Goal: Information Seeking & Learning: Learn about a topic

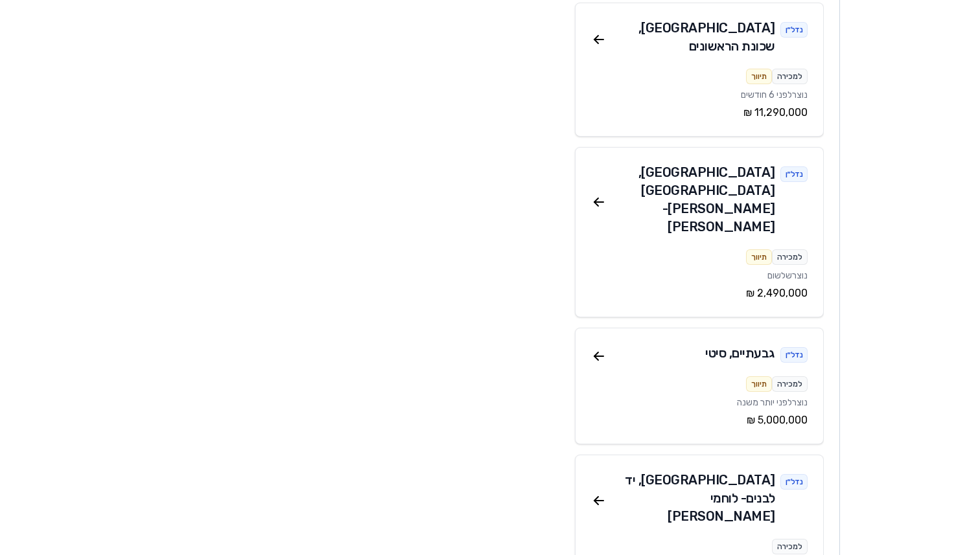
scroll to position [3922, 0]
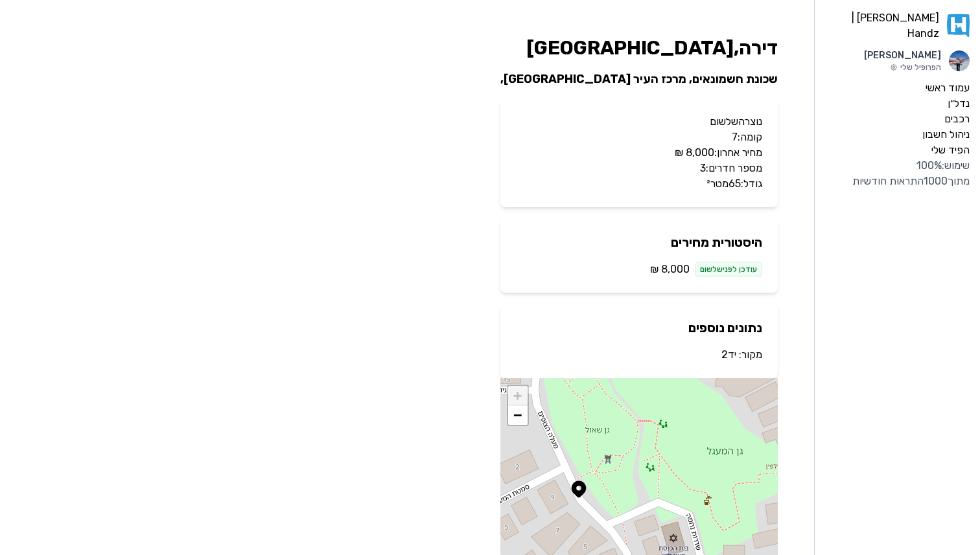
click at [733, 351] on link "יד2" at bounding box center [728, 355] width 15 height 12
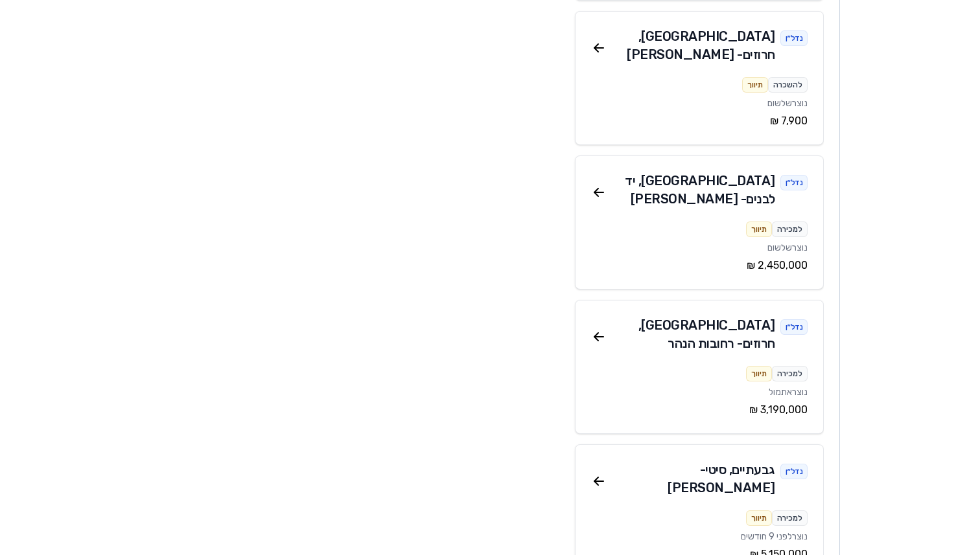
scroll to position [5781, 0]
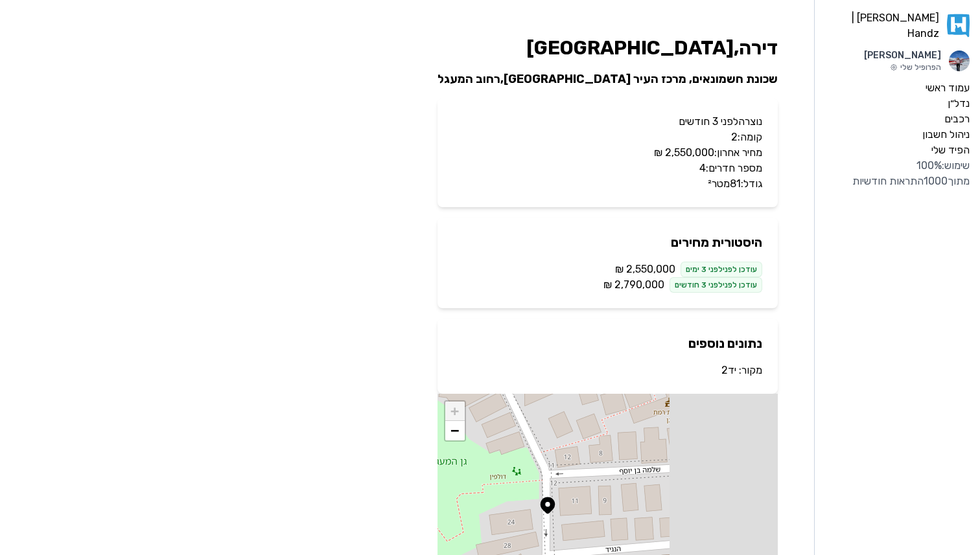
click at [721, 372] on link "יד2" at bounding box center [728, 370] width 15 height 12
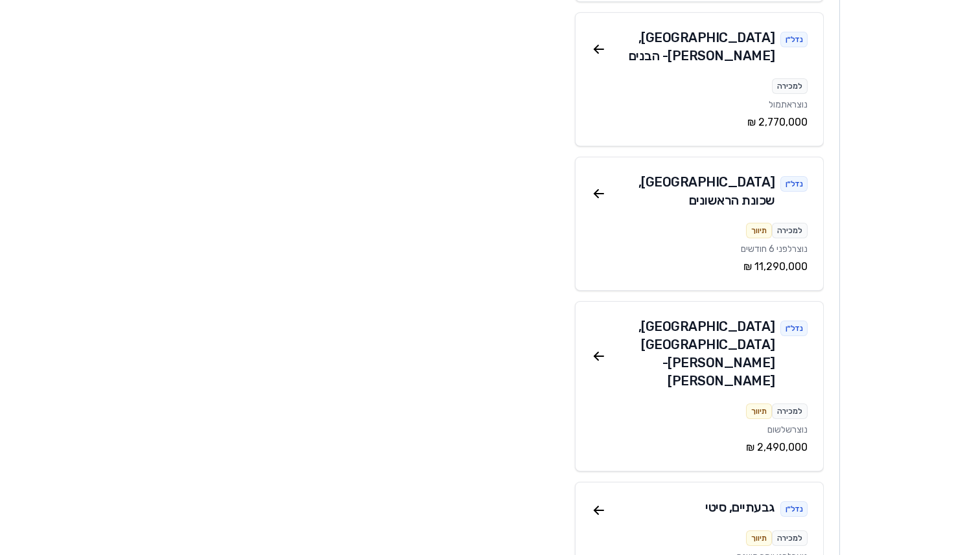
scroll to position [3765, 0]
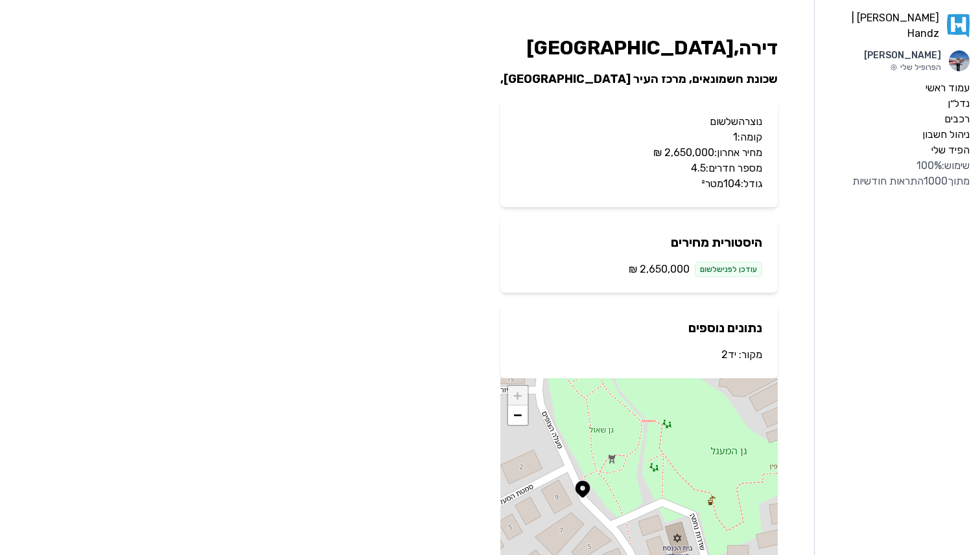
click at [730, 356] on link "יד2" at bounding box center [728, 355] width 15 height 12
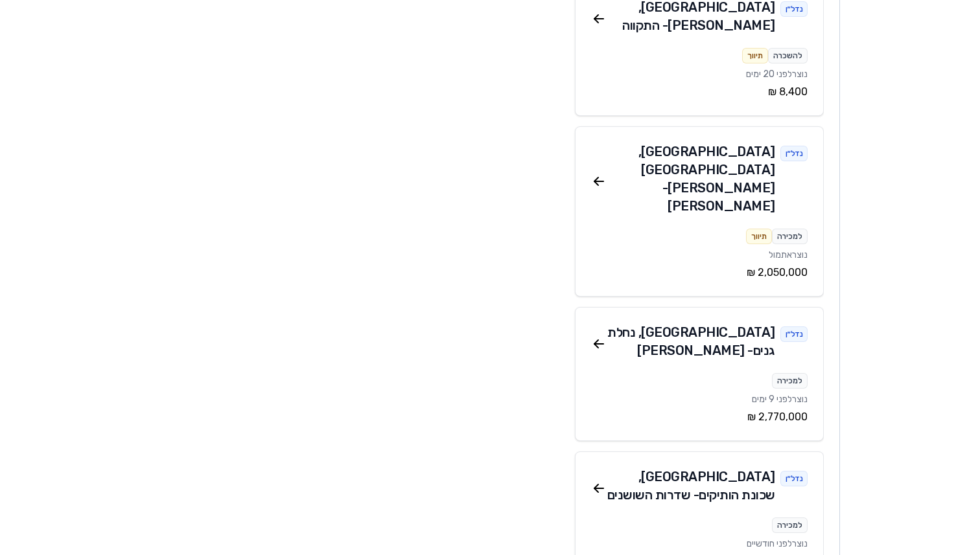
scroll to position [2254, 0]
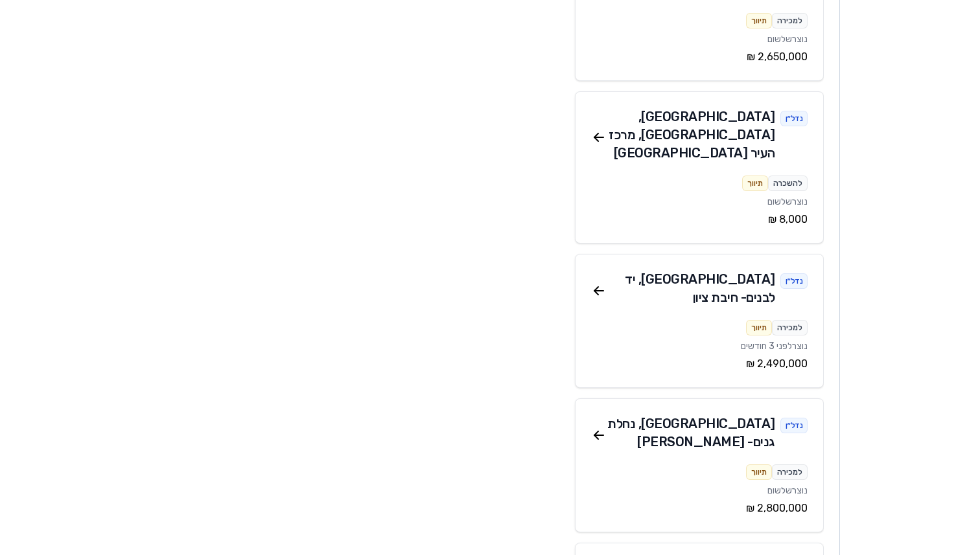
scroll to position [4616, 0]
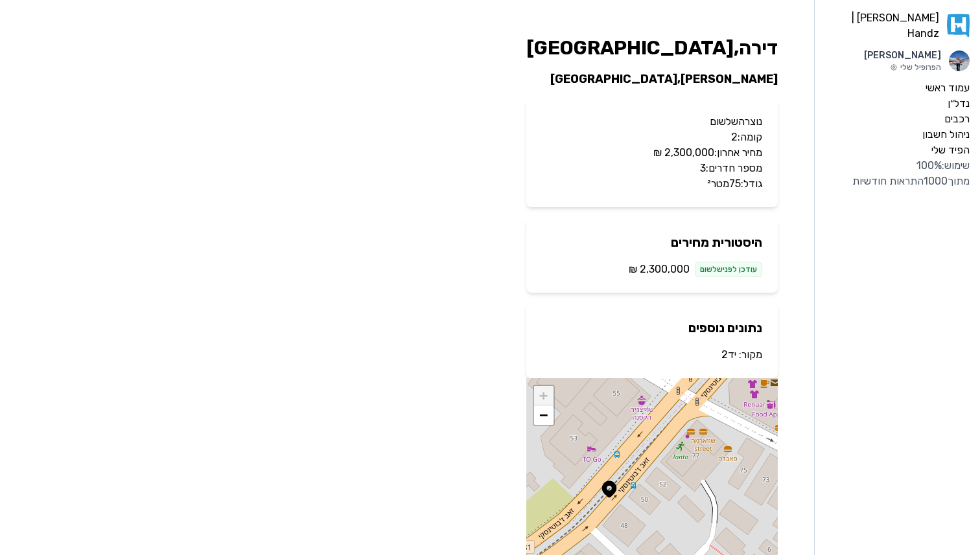
click at [728, 351] on link "יד2" at bounding box center [728, 355] width 15 height 12
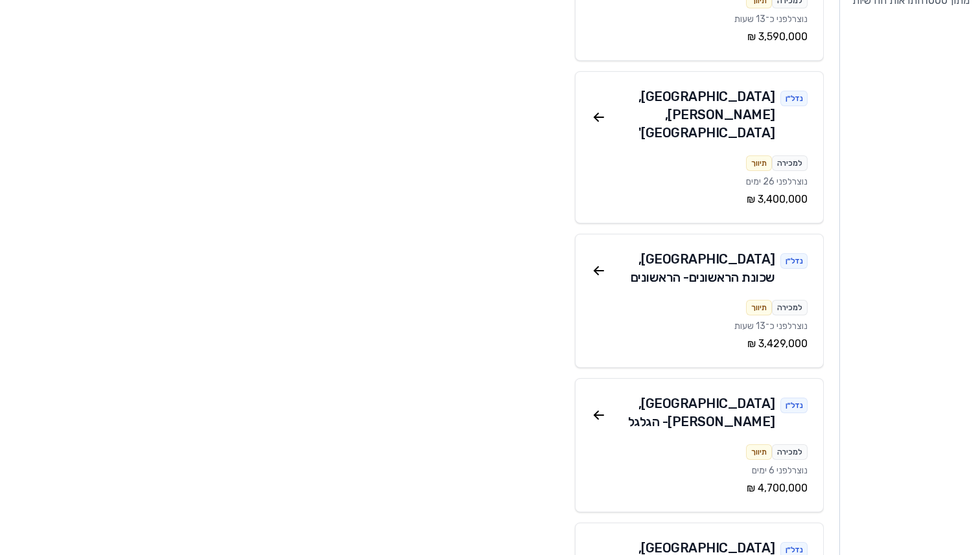
scroll to position [183, 0]
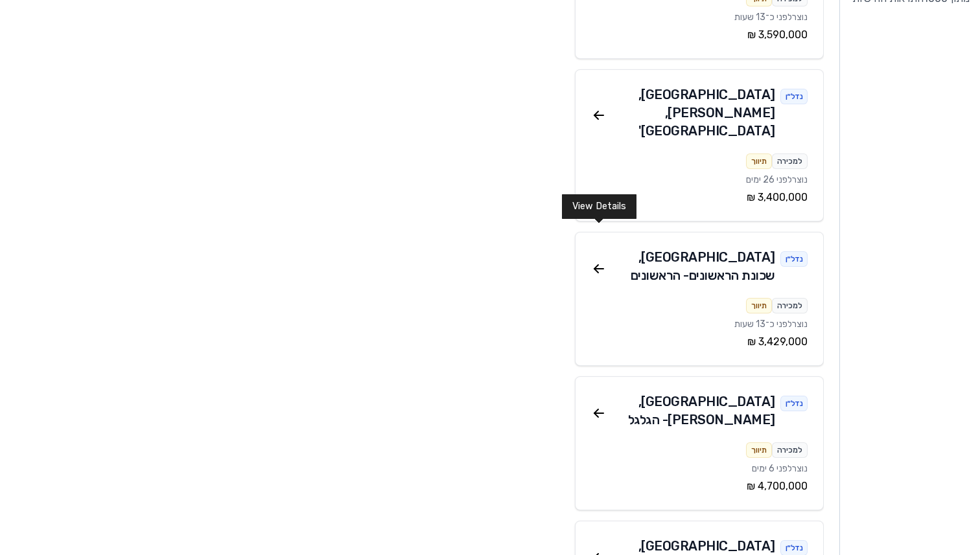
click at [594, 261] on icon at bounding box center [599, 269] width 16 height 16
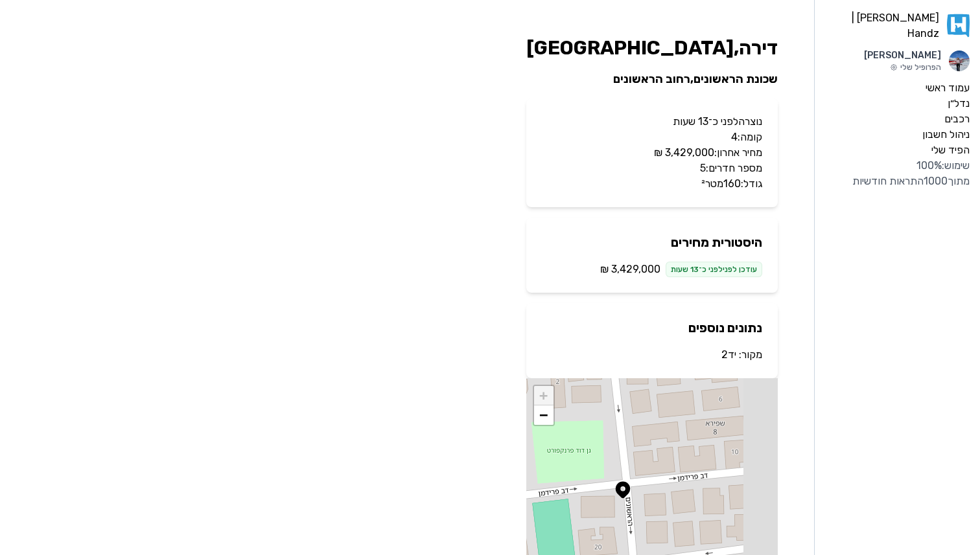
click at [725, 356] on link "יד2" at bounding box center [728, 355] width 15 height 12
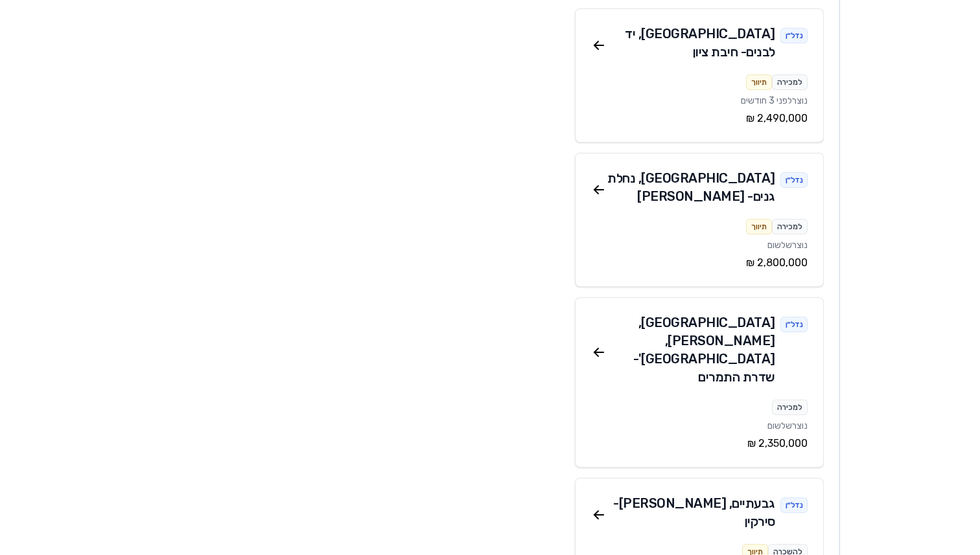
scroll to position [4854, 0]
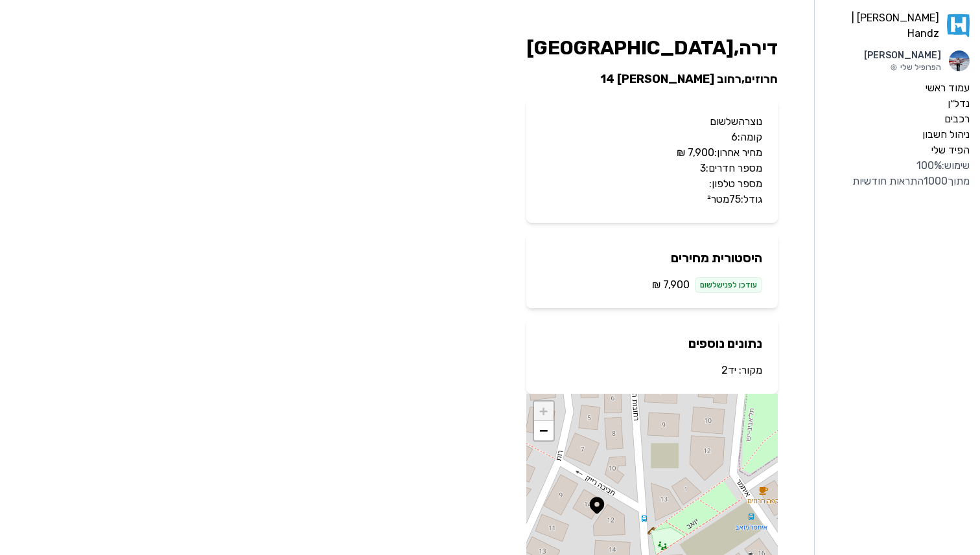
click at [729, 372] on link "יד2" at bounding box center [728, 370] width 15 height 12
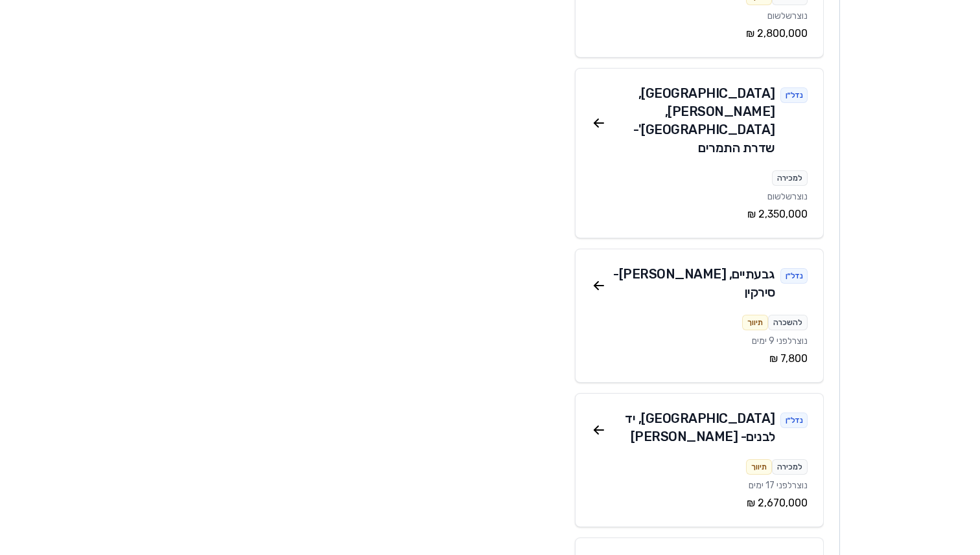
scroll to position [5081, 0]
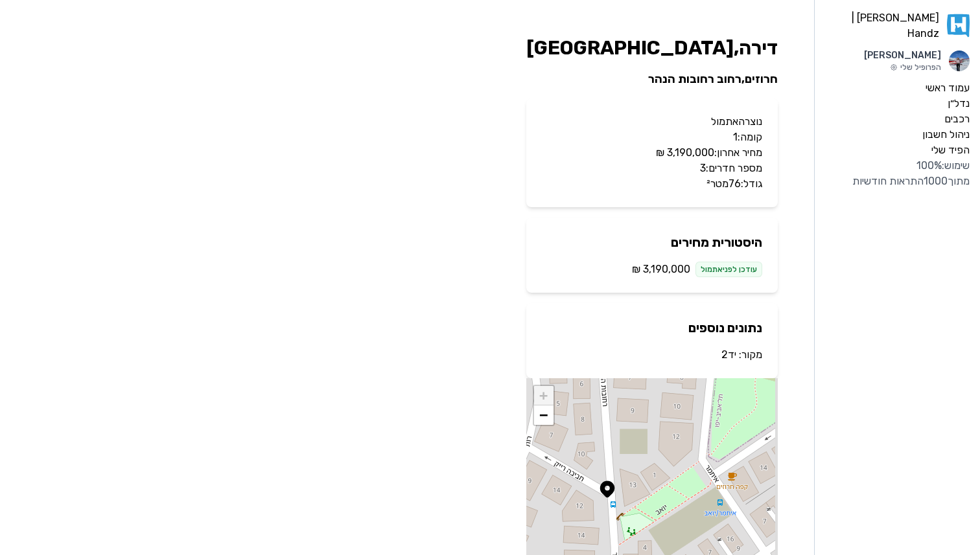
click at [724, 358] on link "יד2" at bounding box center [728, 355] width 15 height 12
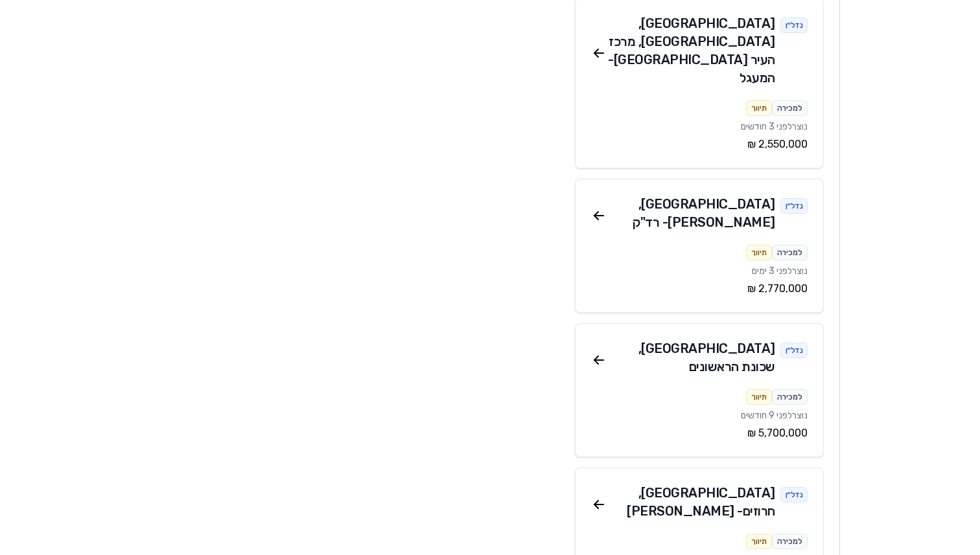
scroll to position [6927, 0]
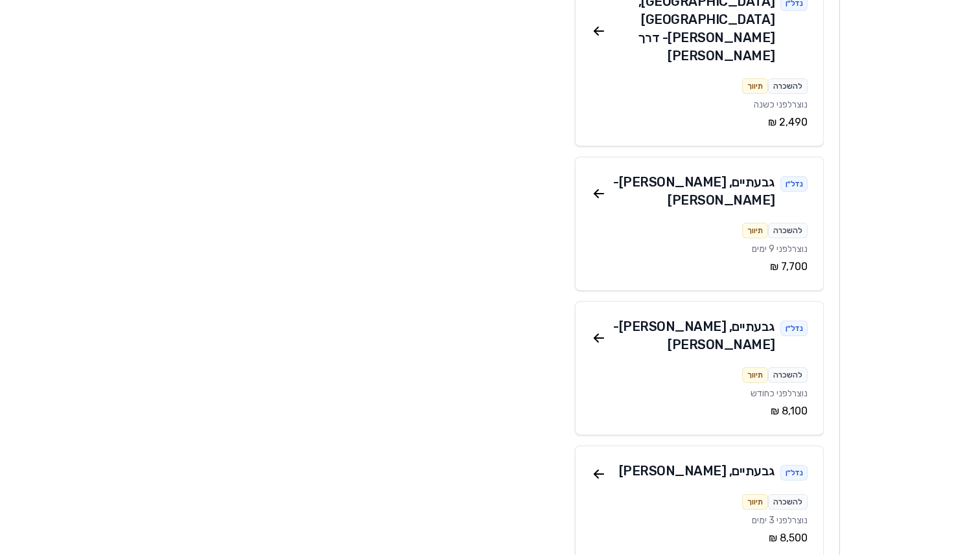
scroll to position [9497, 0]
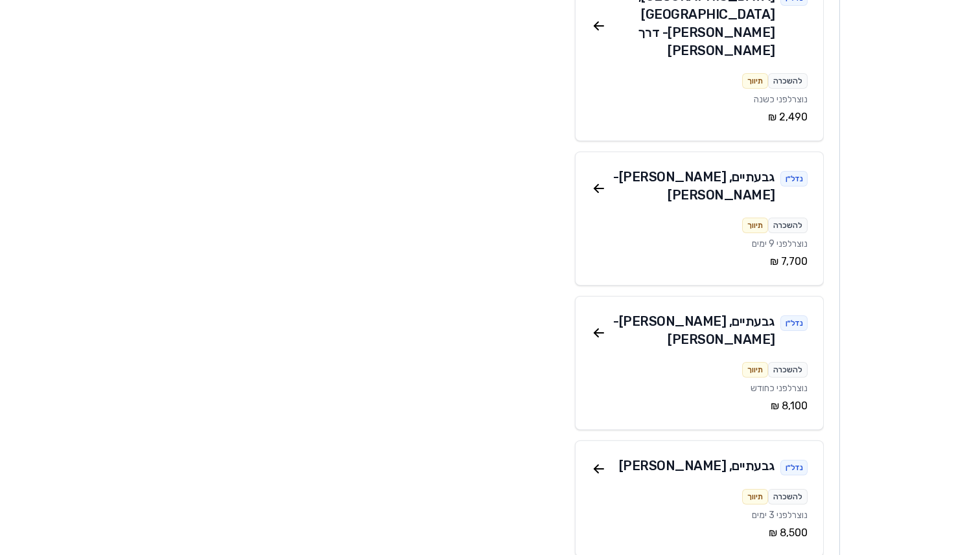
drag, startPoint x: 599, startPoint y: 143, endPoint x: 292, endPoint y: 6, distance: 336.8
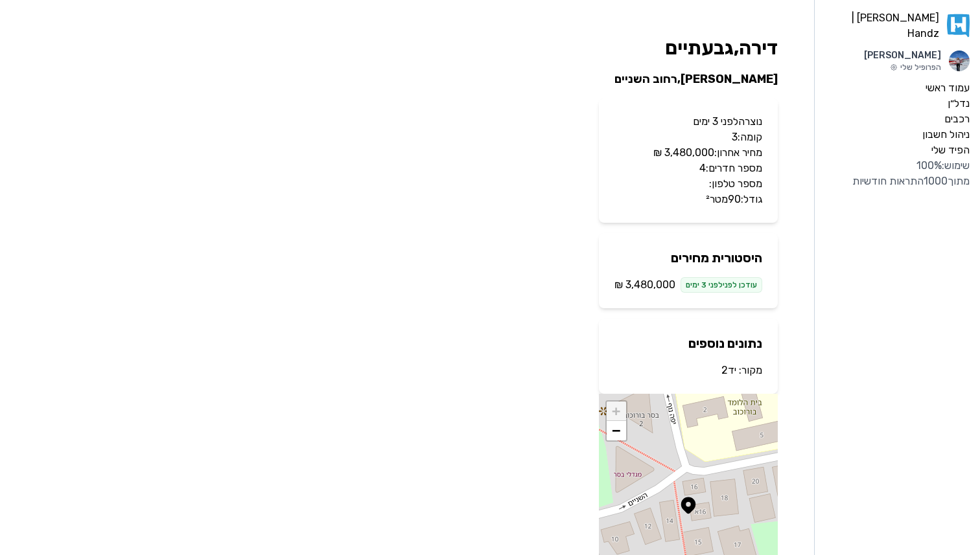
click at [734, 372] on link "יד2" at bounding box center [728, 370] width 15 height 12
